Goal: Check status: Check status

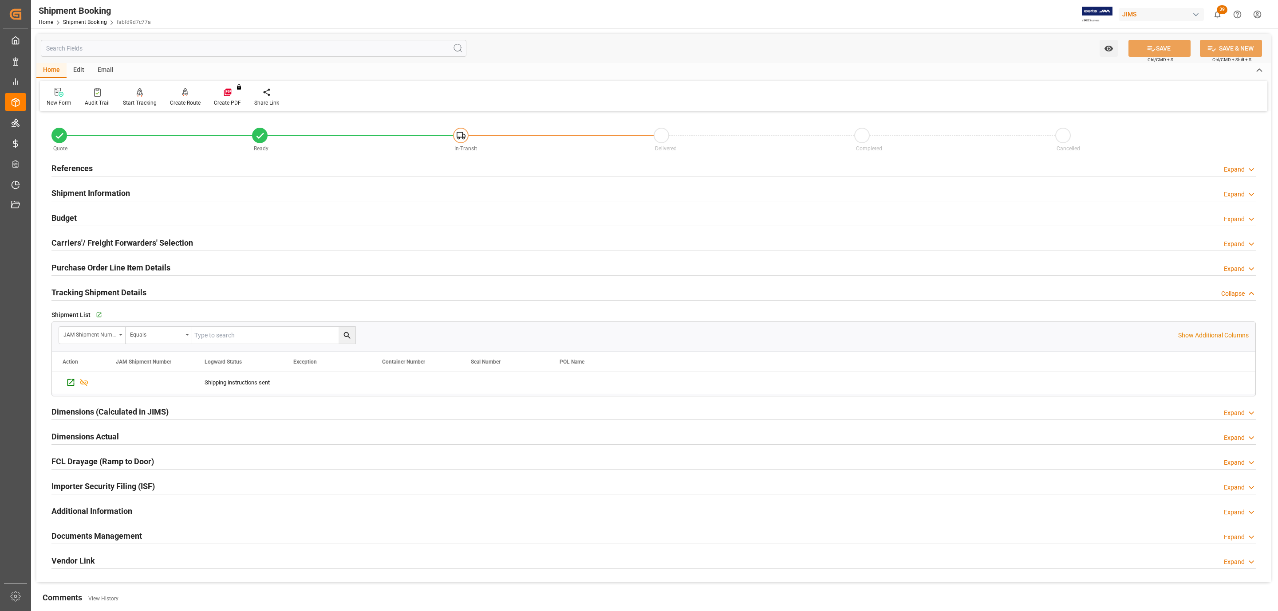
click at [84, 163] on h2 "References" at bounding box center [71, 168] width 41 height 12
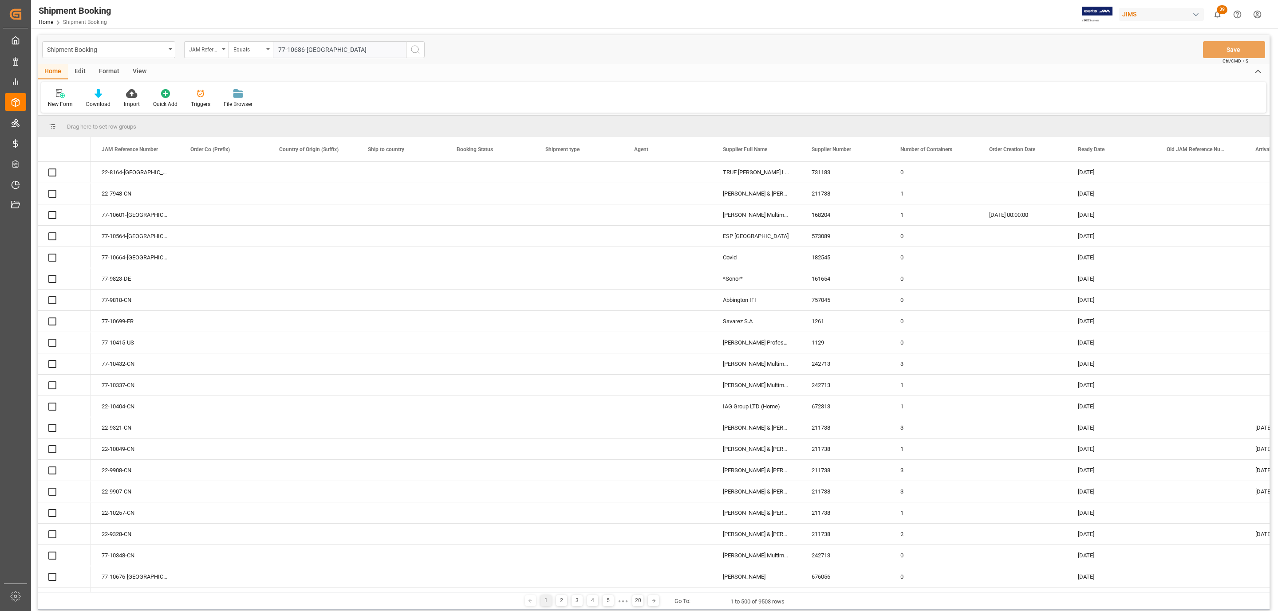
type input "77-10686-[GEOGRAPHIC_DATA]"
click at [415, 50] on icon "search button" at bounding box center [415, 49] width 11 height 11
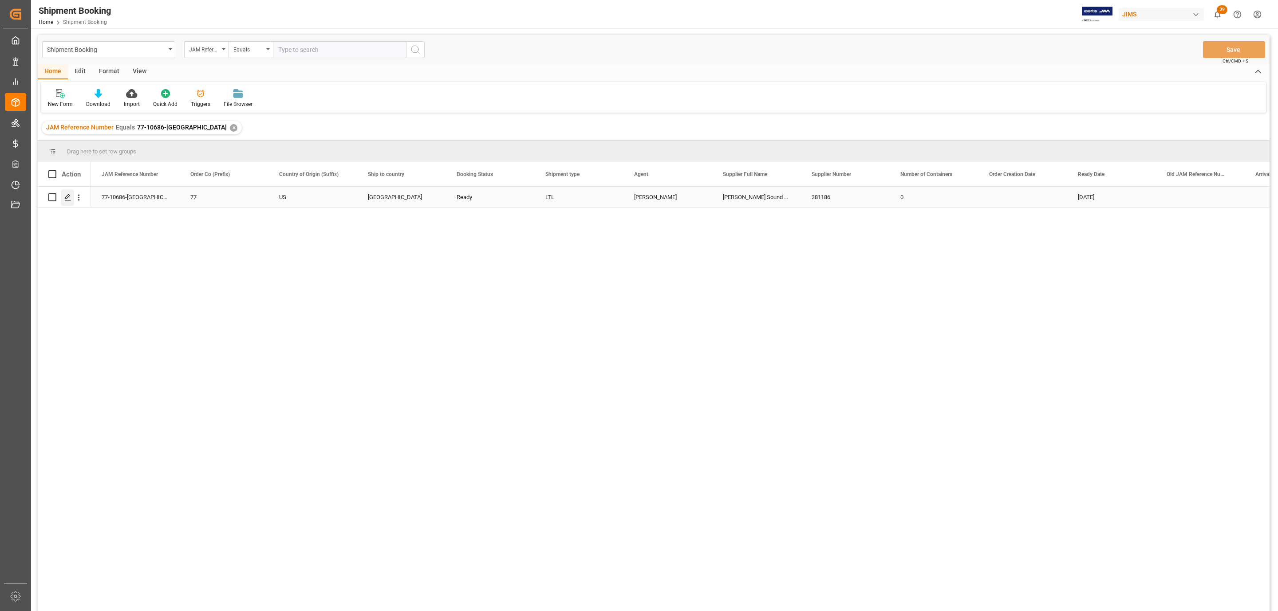
click at [66, 197] on polygon "Press SPACE to select this row." at bounding box center [67, 197] width 4 height 4
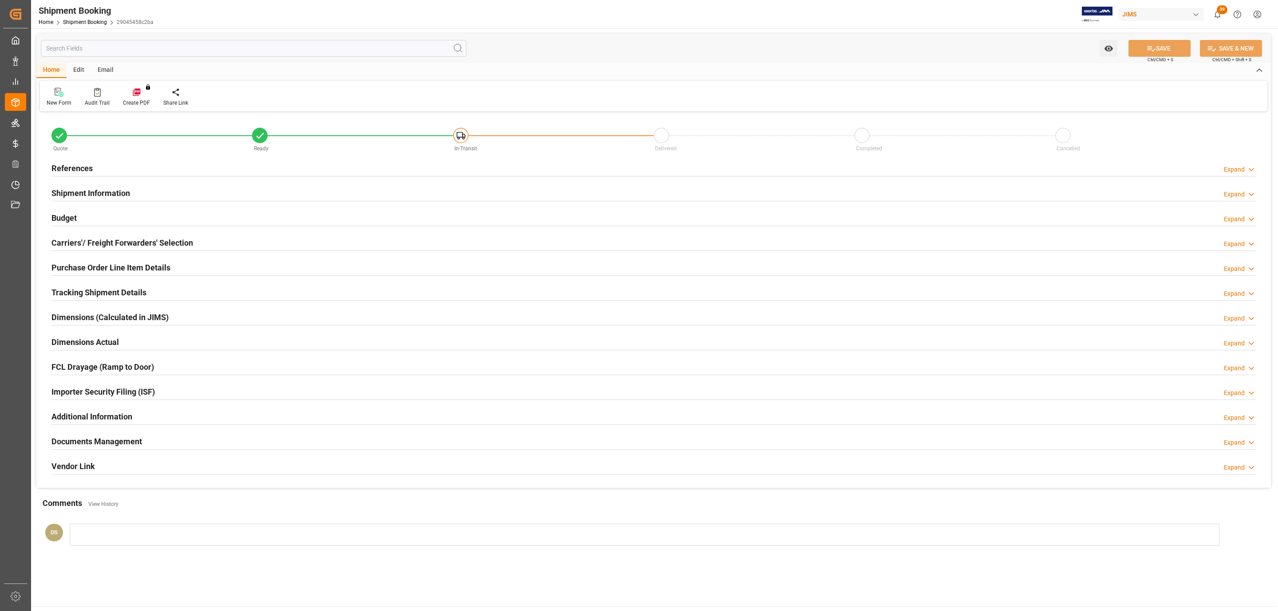
type input "0"
type input "[DATE]"
click at [100, 165] on div "References Expand" at bounding box center [653, 167] width 1204 height 17
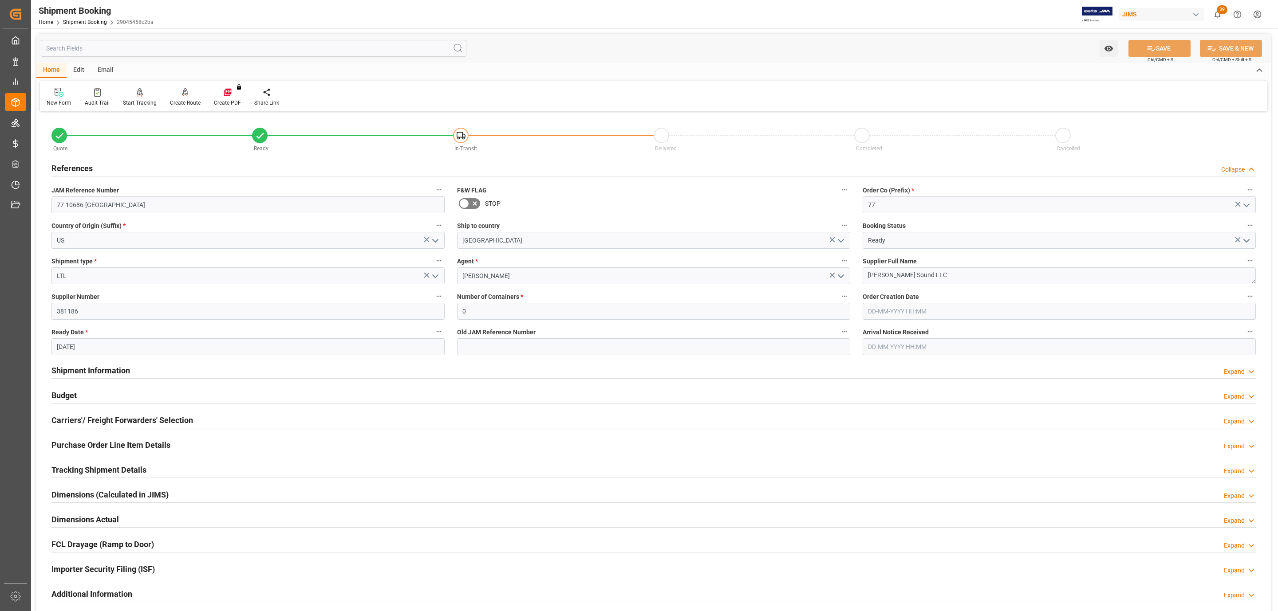
click at [99, 464] on div "Tracking Shipment Details" at bounding box center [98, 469] width 95 height 17
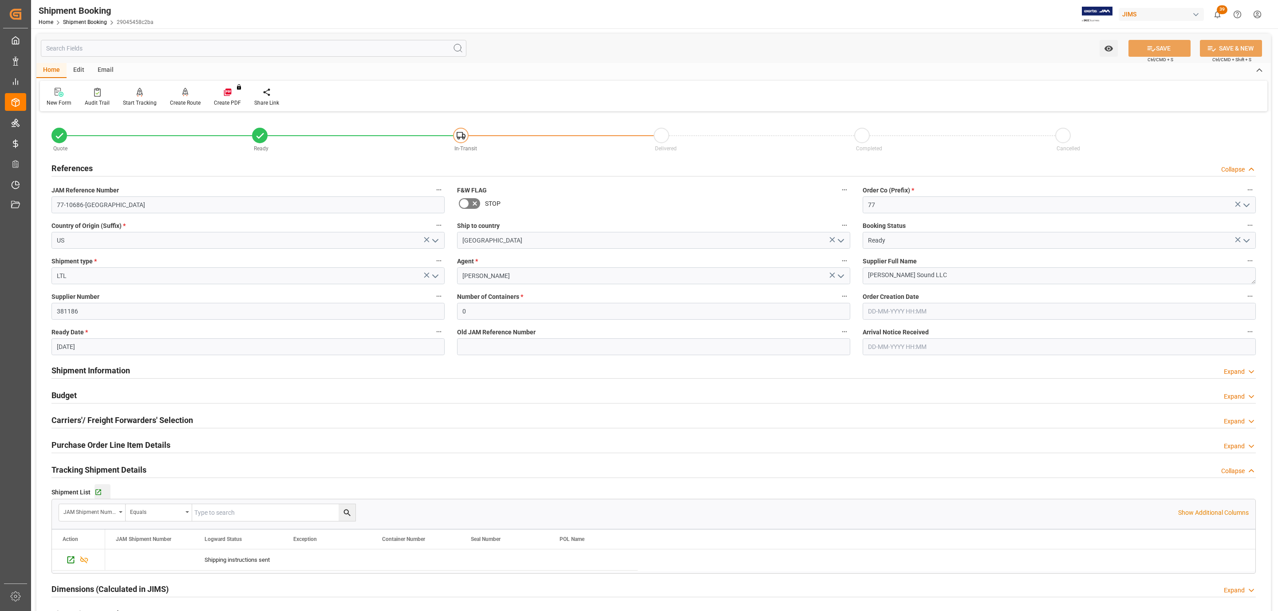
click at [98, 487] on button "Go to Shipment Tracking Grid" at bounding box center [102, 492] width 16 height 16
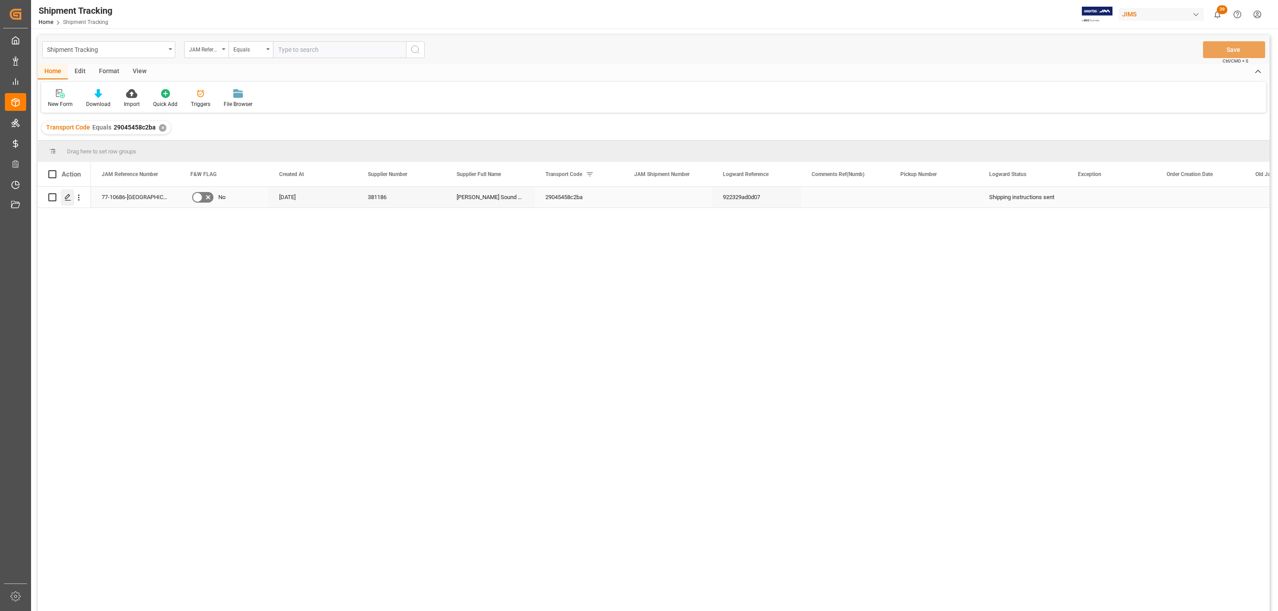
click at [66, 198] on icon "Press SPACE to select this row." at bounding box center [67, 197] width 7 height 7
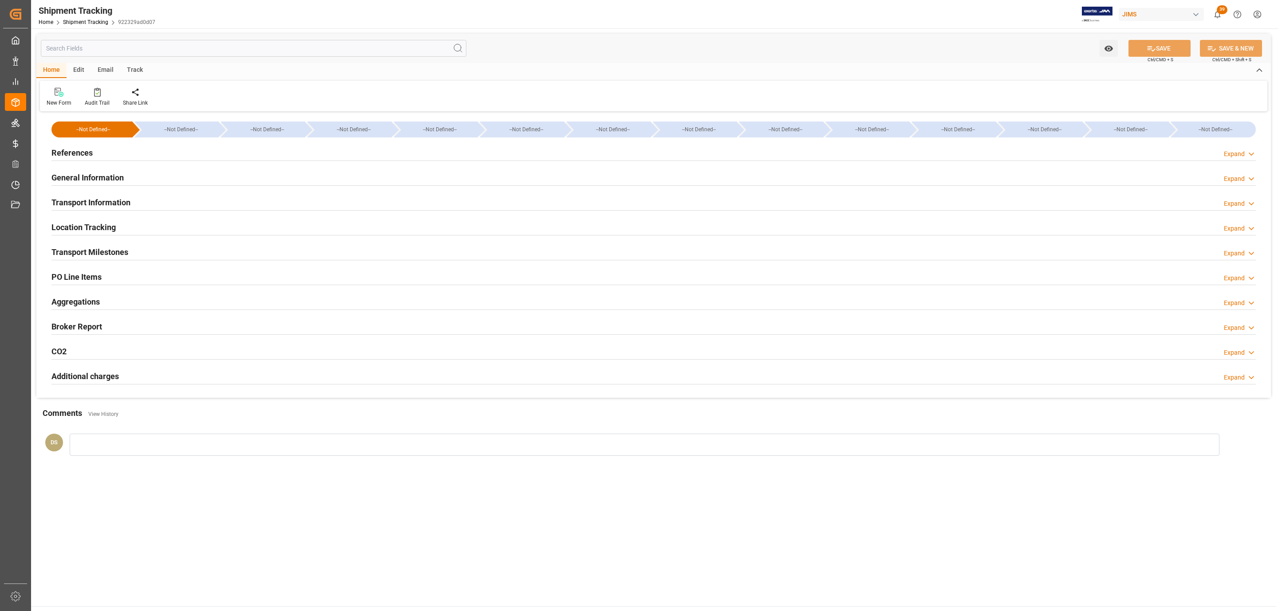
type input "[DATE]"
click at [138, 158] on div "References Expand" at bounding box center [653, 152] width 1204 height 17
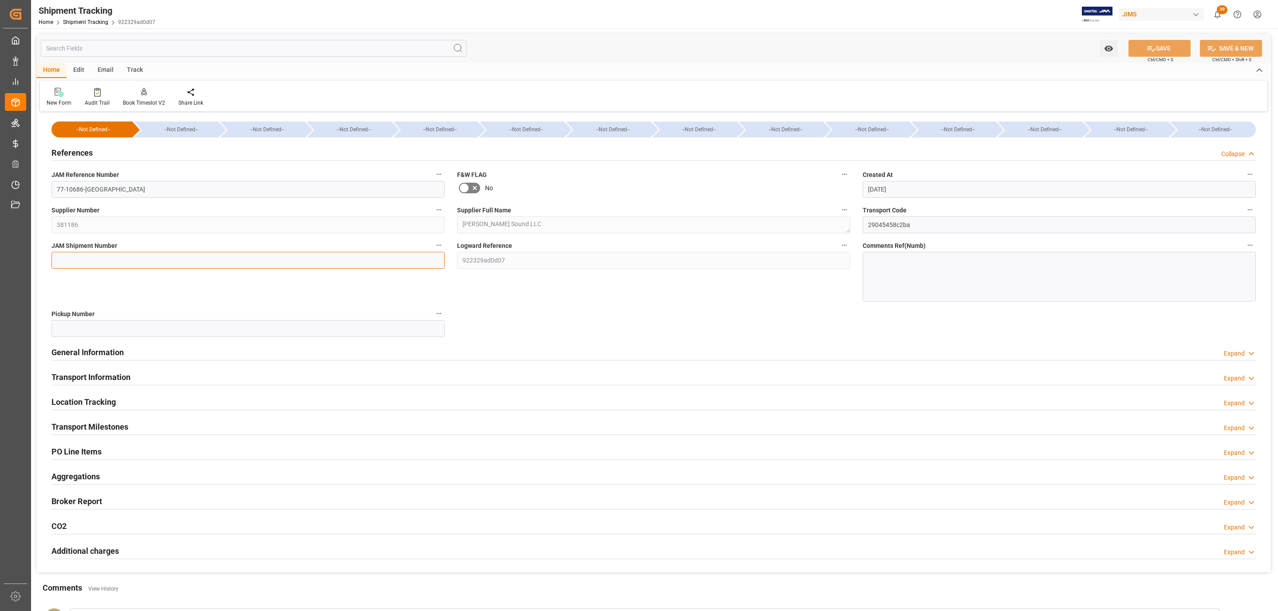
click at [88, 255] on input at bounding box center [247, 260] width 393 height 17
paste input "72713"
type input "72713"
click at [1153, 46] on icon at bounding box center [1150, 48] width 9 height 9
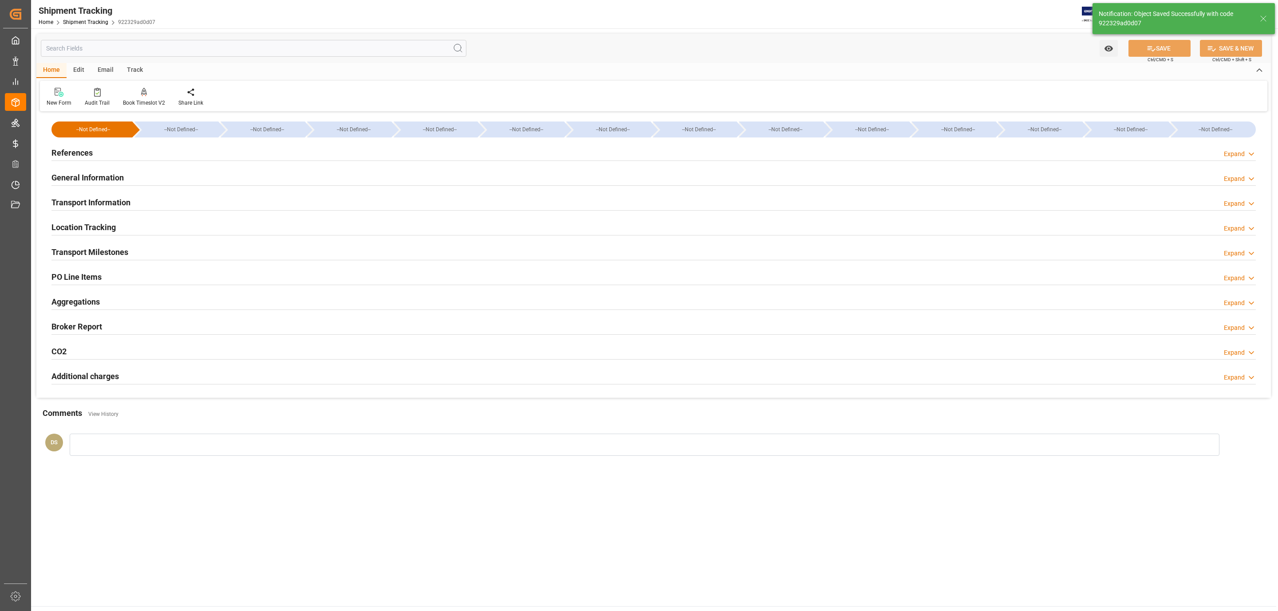
click at [110, 161] on div "References Expand" at bounding box center [653, 153] width 1216 height 25
click at [112, 158] on div "References Expand" at bounding box center [653, 152] width 1204 height 17
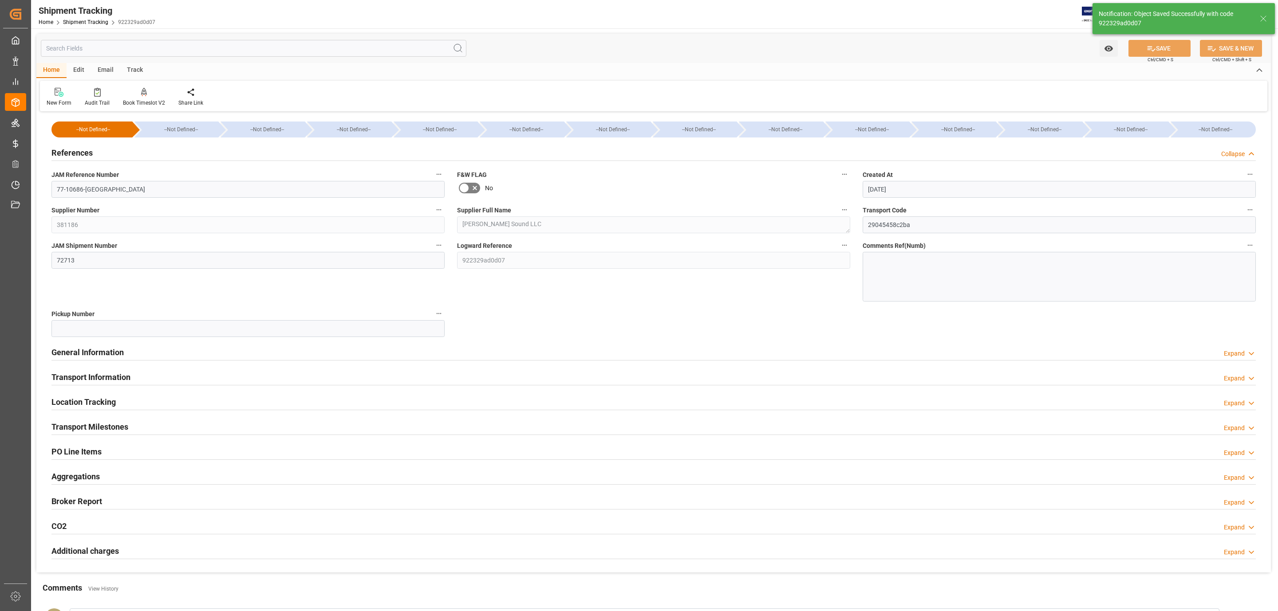
click at [115, 152] on div "References Collapse" at bounding box center [653, 152] width 1204 height 17
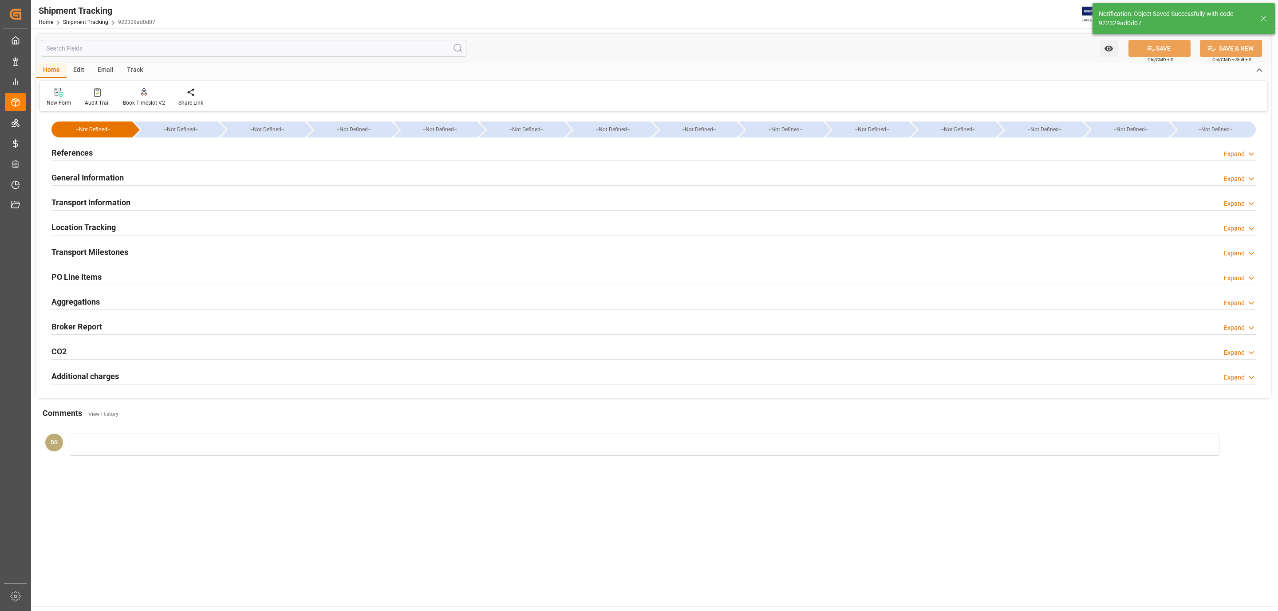
click at [104, 199] on h2 "Transport Information" at bounding box center [90, 203] width 79 height 12
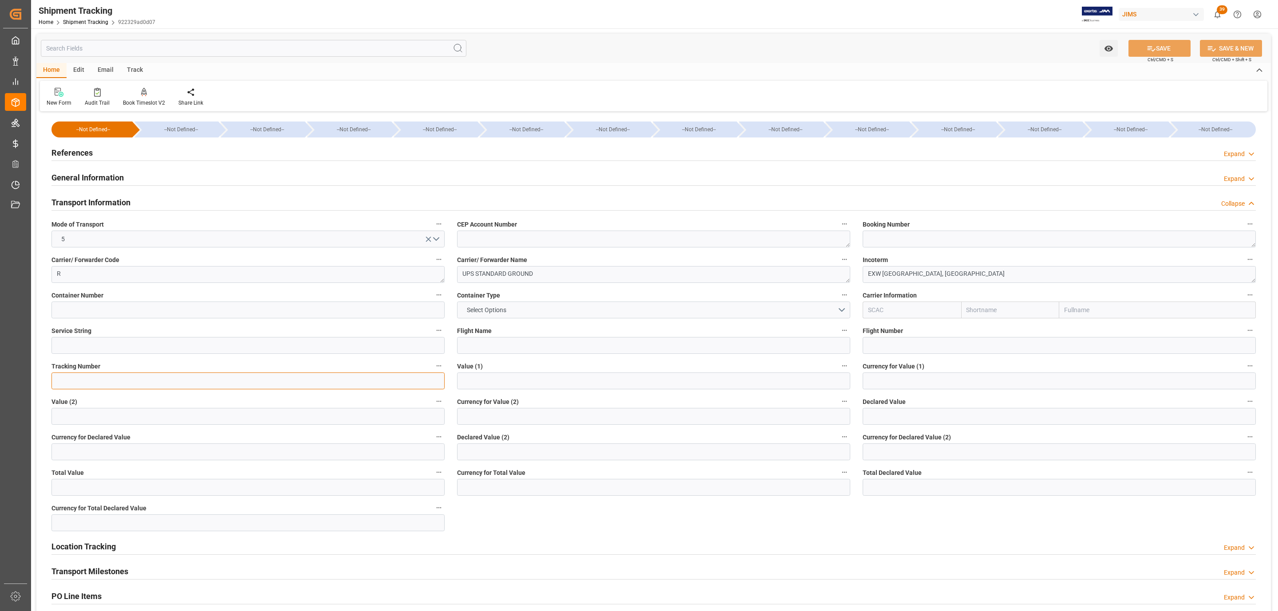
click at [81, 385] on input at bounding box center [247, 381] width 393 height 17
paste input "1ZV191446840439472"
type input "1ZV191446840439472"
click at [1164, 51] on button "SAVE" at bounding box center [1159, 48] width 62 height 17
